Goal: Task Accomplishment & Management: Manage account settings

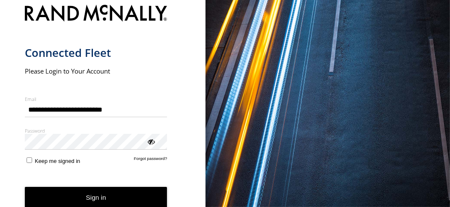
click at [64, 196] on button "Sign in" at bounding box center [96, 197] width 143 height 21
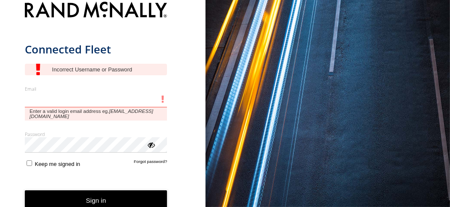
click at [31, 97] on input "Email" at bounding box center [96, 99] width 143 height 15
type input "*"
type input "**********"
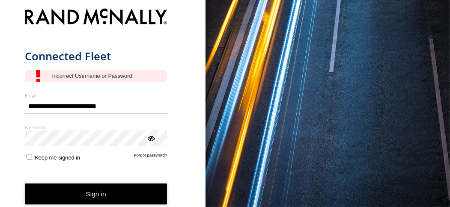
click at [66, 192] on button "Sign in" at bounding box center [96, 194] width 143 height 21
click at [35, 107] on input "Email" at bounding box center [96, 106] width 143 height 15
type input "**********"
click at [154, 140] on div "ViewPassword" at bounding box center [150, 138] width 9 height 9
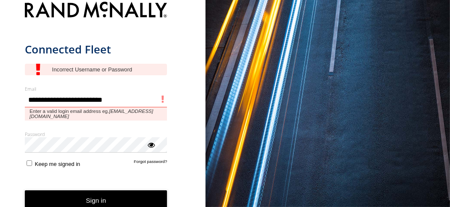
click at [86, 104] on input "**********" at bounding box center [96, 99] width 143 height 15
drag, startPoint x: 88, startPoint y: 105, endPoint x: 89, endPoint y: 113, distance: 8.2
click at [89, 107] on input "**********" at bounding box center [96, 99] width 143 height 15
click at [25, 190] on button "Sign in" at bounding box center [96, 200] width 143 height 21
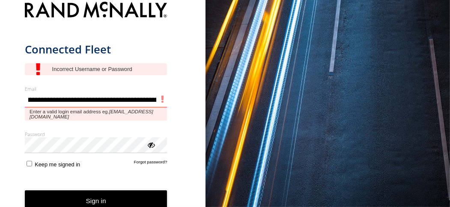
click at [41, 104] on input "Email" at bounding box center [96, 100] width 143 height 16
click at [44, 102] on input "Email" at bounding box center [96, 100] width 143 height 16
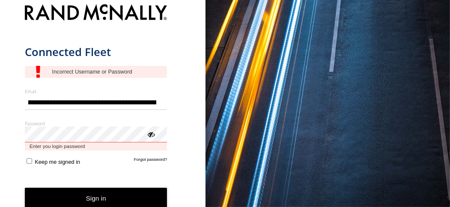
scroll to position [0, 0]
click at [36, 149] on div "Password Enter you login password" at bounding box center [96, 135] width 143 height 30
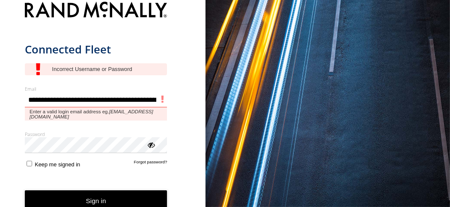
click at [157, 103] on input "Email" at bounding box center [96, 100] width 143 height 16
click at [156, 103] on input "Email" at bounding box center [96, 100] width 143 height 16
drag, startPoint x: 156, startPoint y: 103, endPoint x: 24, endPoint y: 101, distance: 131.8
click at [24, 101] on div "Connected Fleet Email Enter a valid login email address eg. me@email.com Passwo…" at bounding box center [102, 103] width 205 height 207
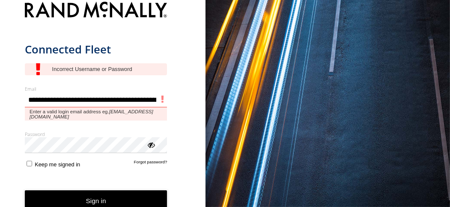
click at [163, 101] on input "Email" at bounding box center [96, 100] width 143 height 16
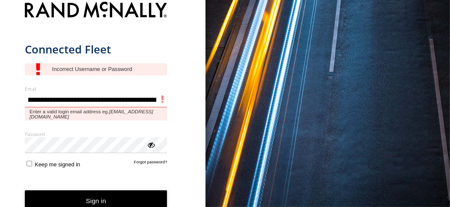
click at [163, 101] on input "Email" at bounding box center [96, 100] width 143 height 16
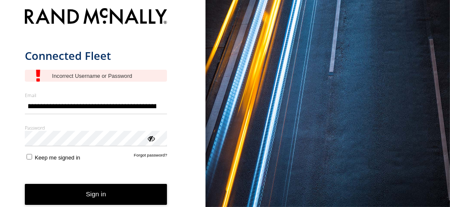
scroll to position [0, 0]
click at [102, 72] on div "main" at bounding box center [96, 76] width 143 height 12
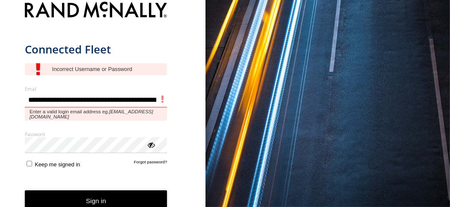
click at [159, 108] on input "Email" at bounding box center [96, 100] width 143 height 16
type input "**********"
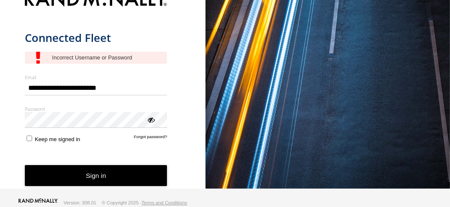
scroll to position [18, 0]
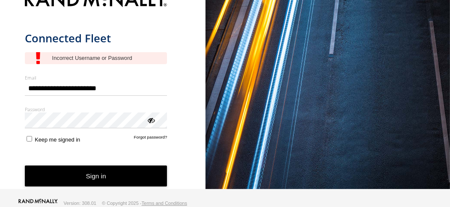
drag, startPoint x: 89, startPoint y: 86, endPoint x: 84, endPoint y: 86, distance: 4.4
click at [84, 86] on input "**********" at bounding box center [96, 88] width 143 height 15
click at [140, 90] on input "**********" at bounding box center [96, 88] width 143 height 15
type input "*"
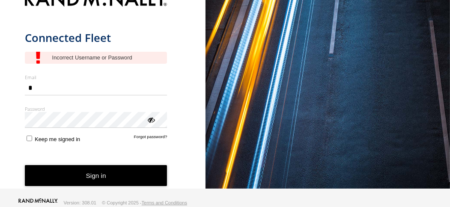
type input "*"
click at [98, 79] on html "Connected Fleet Email * Enter a valid login email address eg. [EMAIL_ADDRESS][D…" at bounding box center [225, 85] width 450 height 207
click at [102, 77] on html "Connected Fleet Email * Enter a valid login email address eg. [EMAIL_ADDRESS][D…" at bounding box center [225, 85] width 450 height 207
click at [39, 118] on html "Connected Fleet Email * Enter a valid login email address eg. [EMAIL_ADDRESS][D…" at bounding box center [225, 85] width 450 height 207
click at [85, 79] on html "Connected Fleet Email * Enter a valid login email address eg. [EMAIL_ADDRESS][D…" at bounding box center [225, 85] width 450 height 207
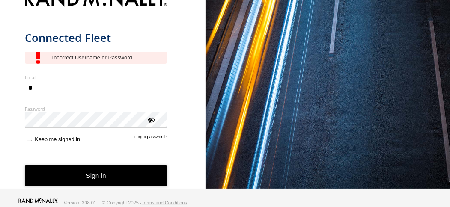
scroll to position [18, 0]
